Goal: Subscribe to service/newsletter

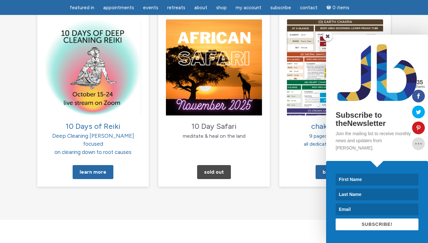
scroll to position [675, 0]
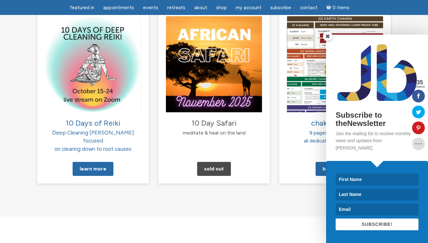
click at [297, 47] on div "Subscribe to theNewsletter Join the mailing list to receive monthly news and up…" at bounding box center [355, 139] width 145 height 208
type input "rainer"
type input "Rainer"
type input "Trubere"
type input "rainertrubere@danceart-rt.com"
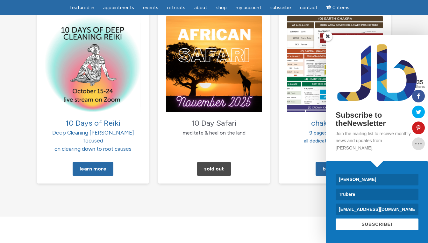
click at [368, 225] on span "SUBSCRIBE!" at bounding box center [376, 224] width 31 height 5
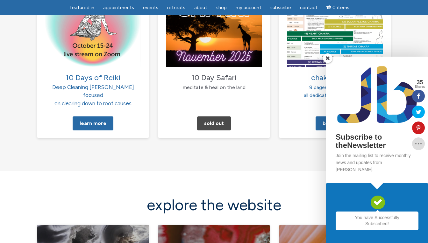
scroll to position [721, 0]
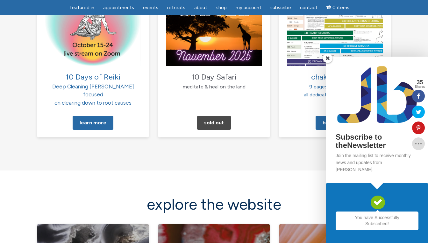
click at [327, 63] on span at bounding box center [328, 58] width 10 height 10
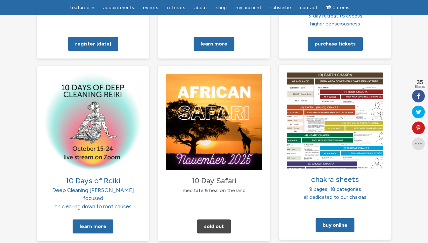
scroll to position [617, 0]
click at [350, 123] on img at bounding box center [335, 120] width 96 height 96
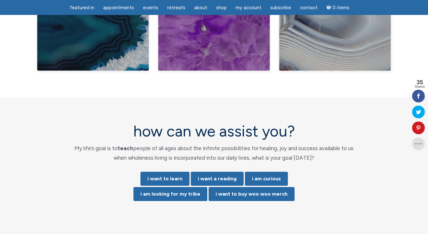
scroll to position [1234, 0]
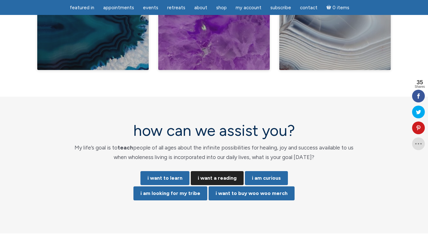
click at [213, 171] on link "i want a reading" at bounding box center [217, 178] width 53 height 14
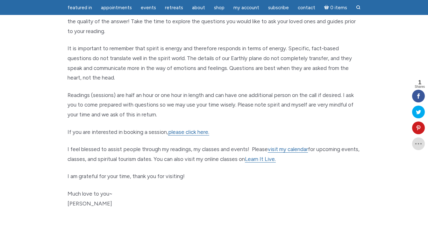
scroll to position [281, 0]
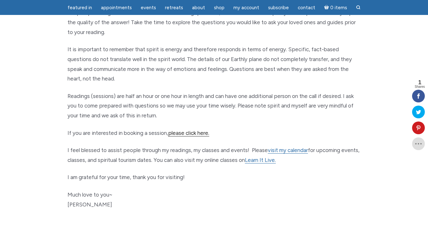
click at [187, 130] on link "please click here." at bounding box center [188, 133] width 41 height 7
click at [276, 157] on link "Learn It Live." at bounding box center [260, 160] width 31 height 7
